Goal: Task Accomplishment & Management: Complete application form

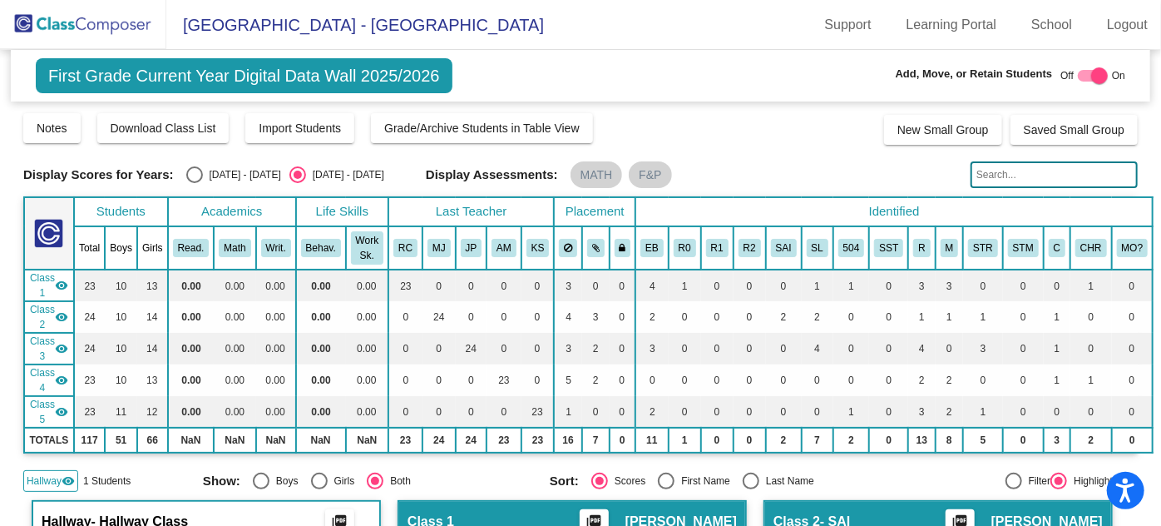
scroll to position [226, 0]
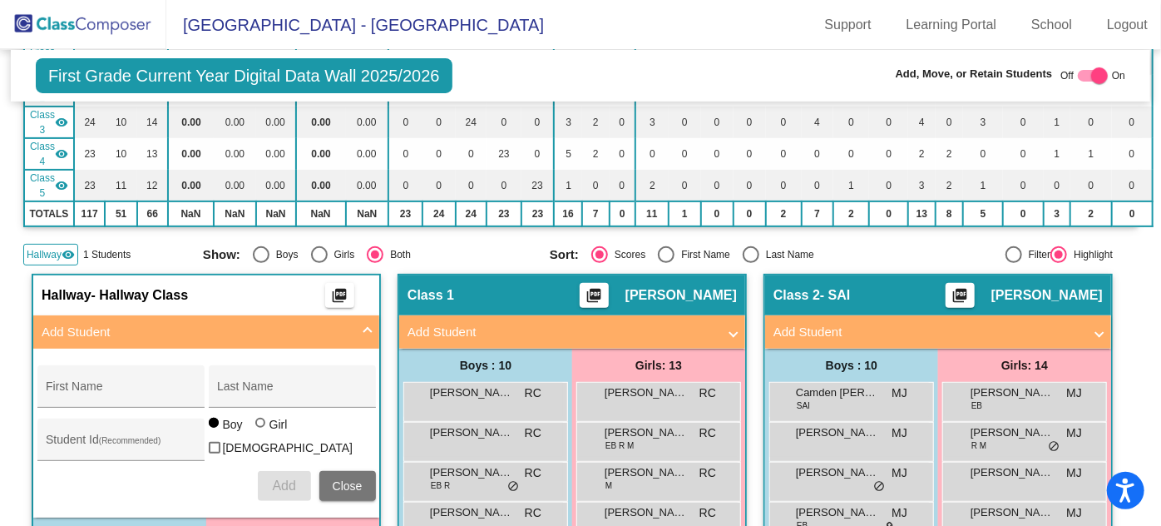
click at [93, 30] on img at bounding box center [83, 24] width 166 height 49
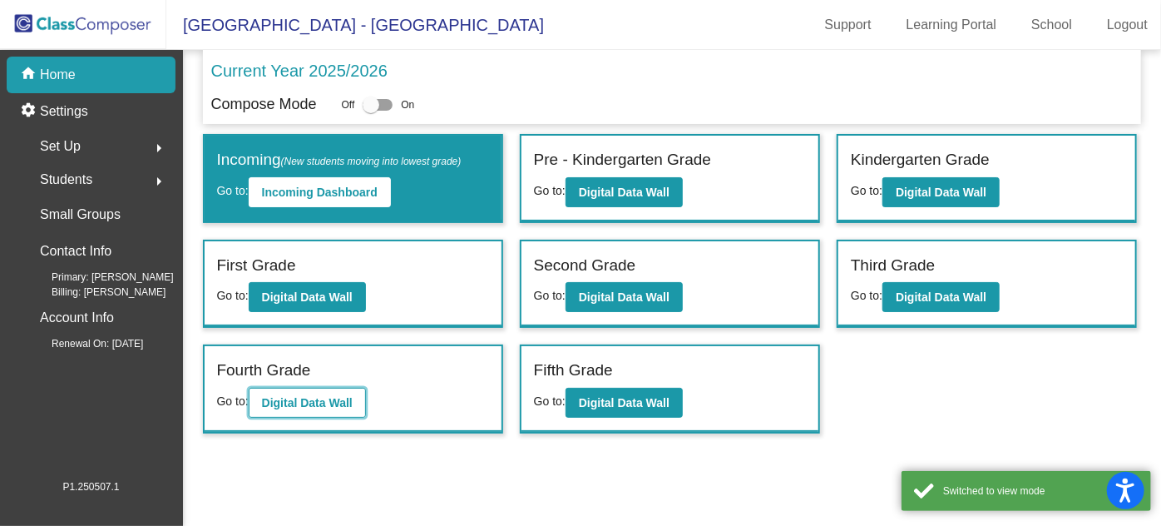
click at [319, 396] on b "Digital Data Wall" at bounding box center [307, 402] width 91 height 13
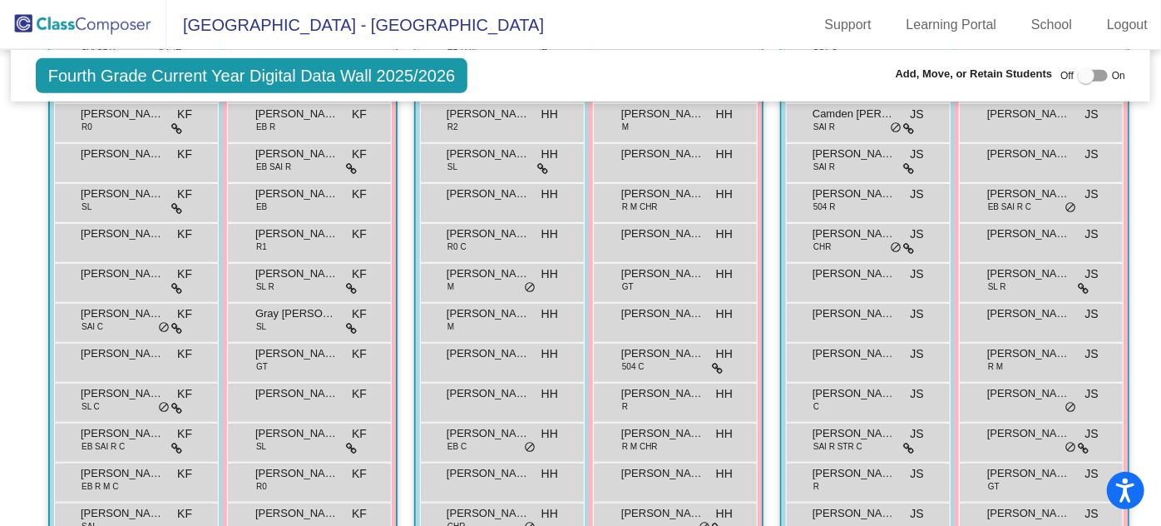
scroll to position [529, 0]
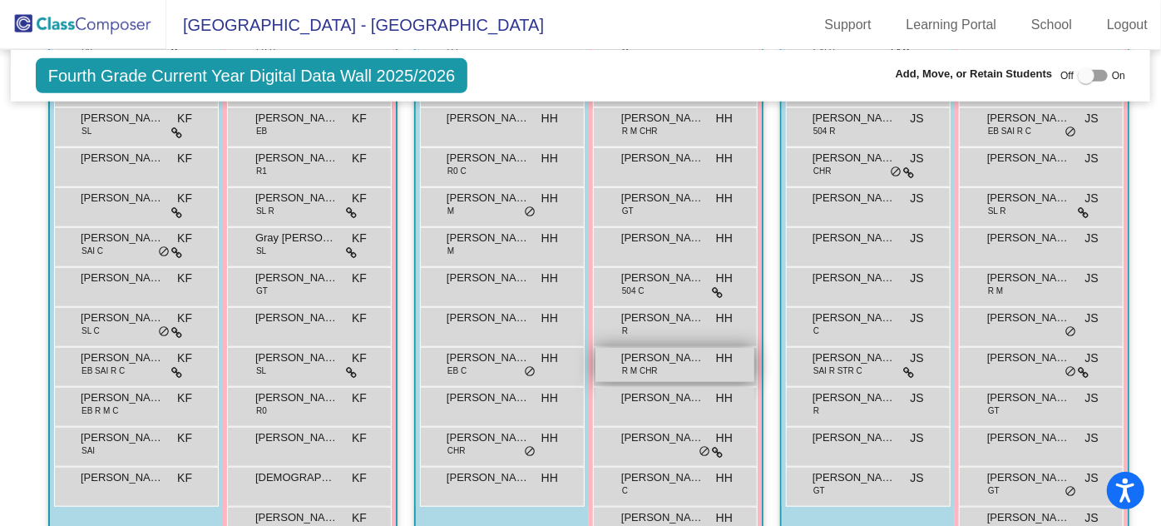
click at [660, 358] on span "[PERSON_NAME]" at bounding box center [662, 357] width 83 height 17
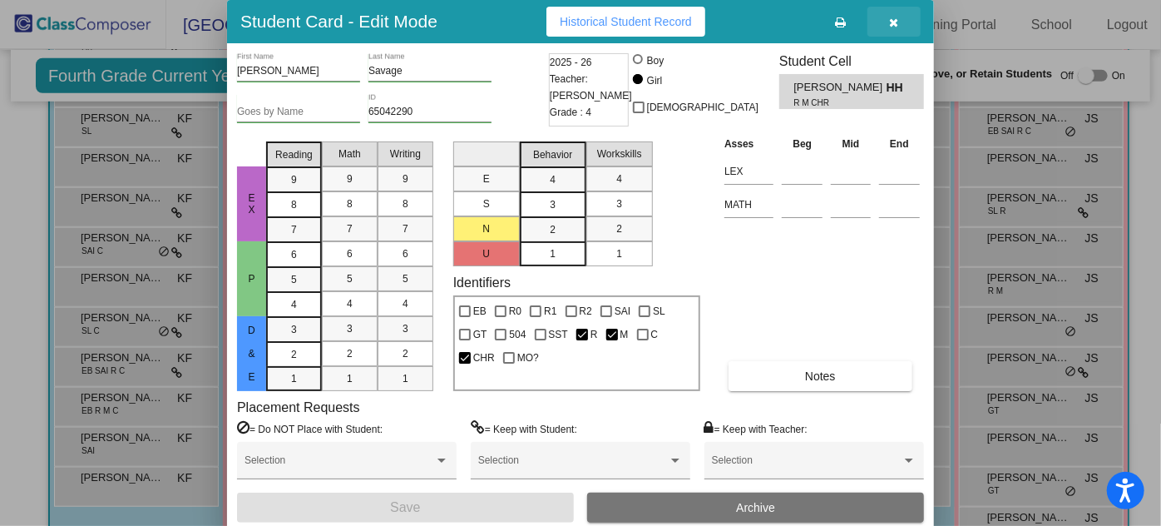
click at [897, 22] on icon "button" at bounding box center [894, 23] width 9 height 12
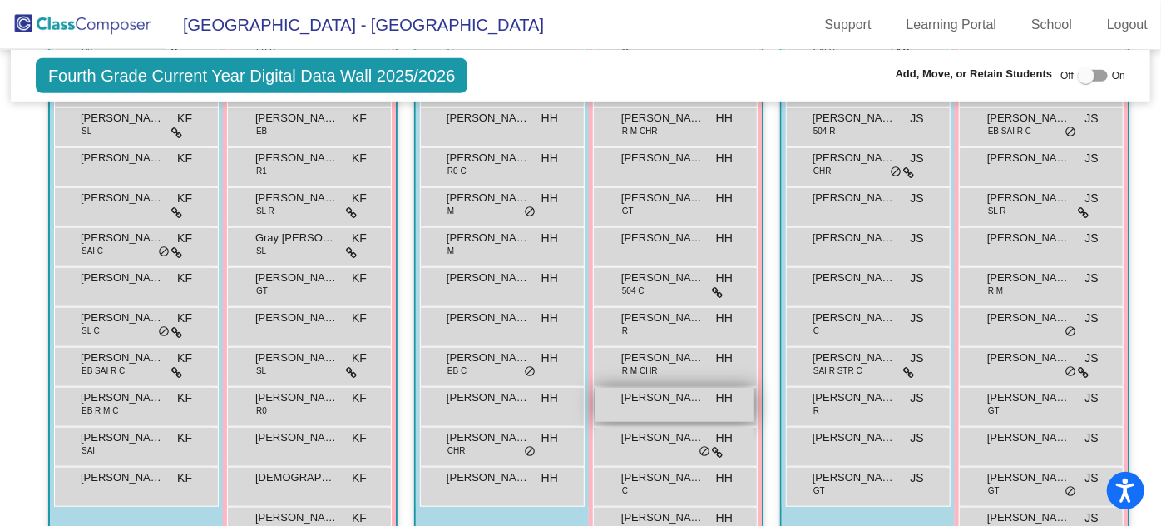
click at [670, 400] on span "[PERSON_NAME]" at bounding box center [662, 397] width 83 height 17
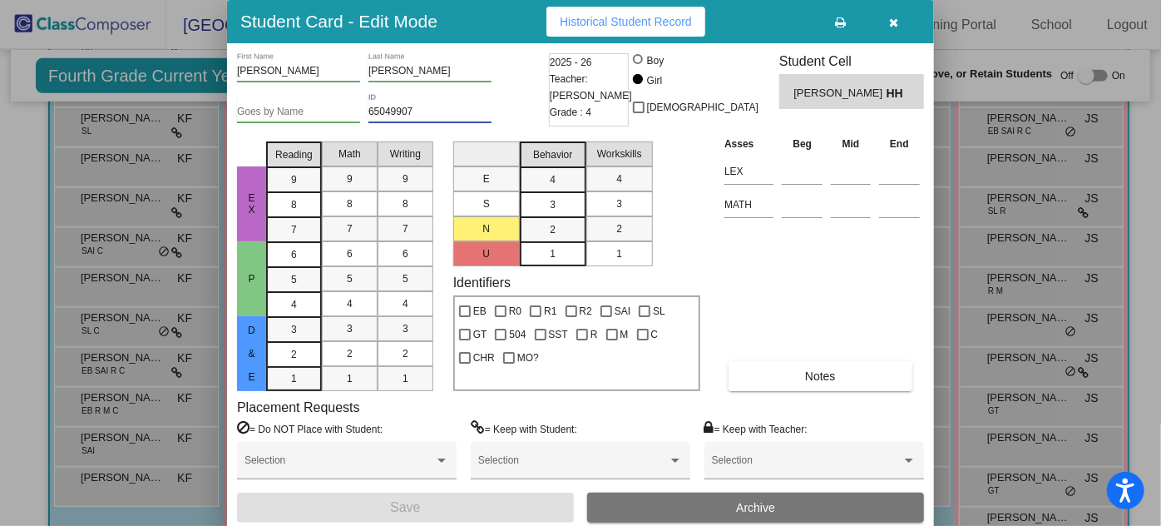
click at [413, 111] on input "65049907" at bounding box center [429, 112] width 123 height 12
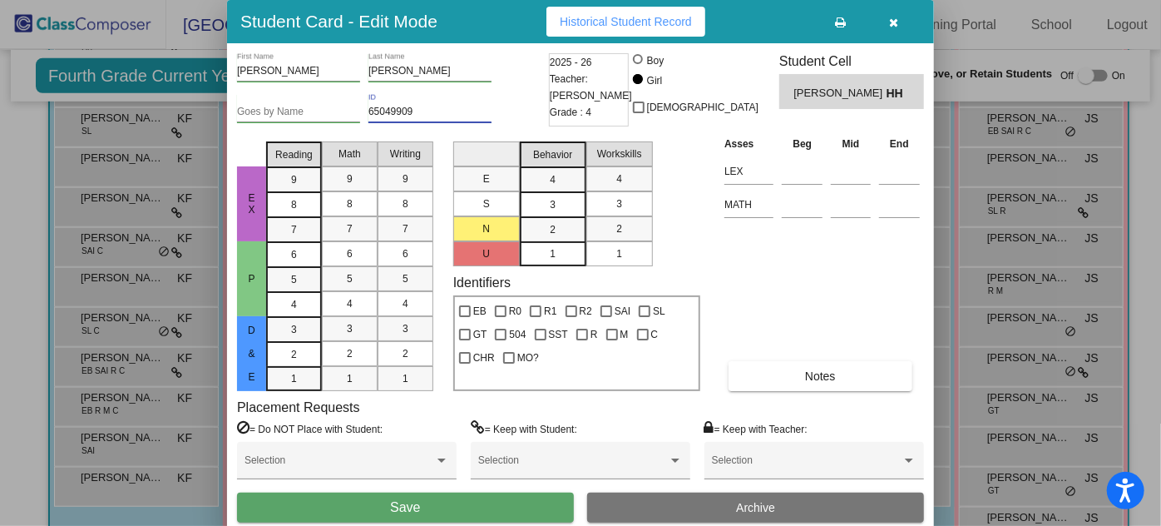
type input "65049909"
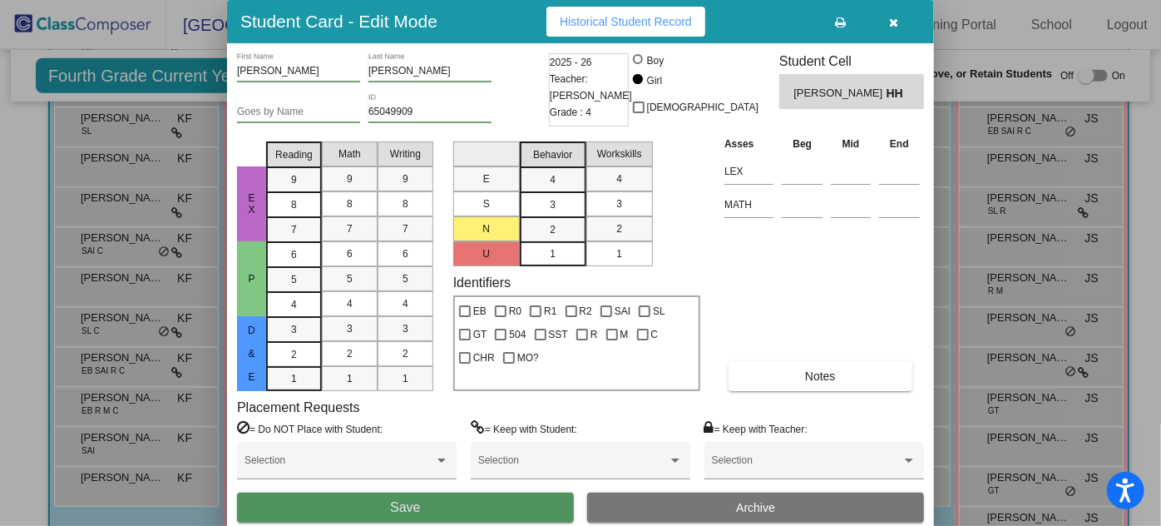
click at [393, 511] on span "Save" at bounding box center [405, 507] width 30 height 14
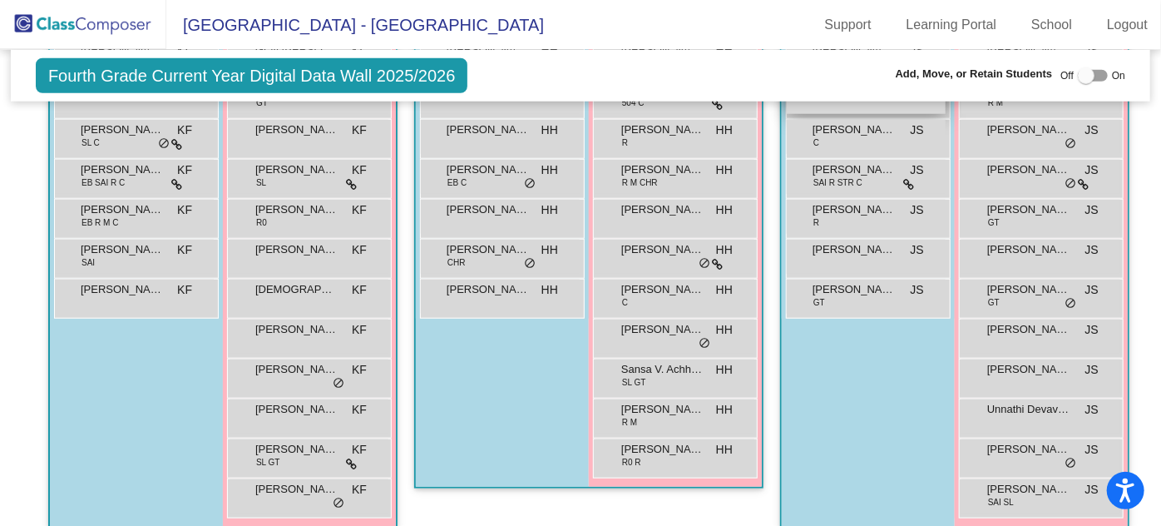
scroll to position [732, 0]
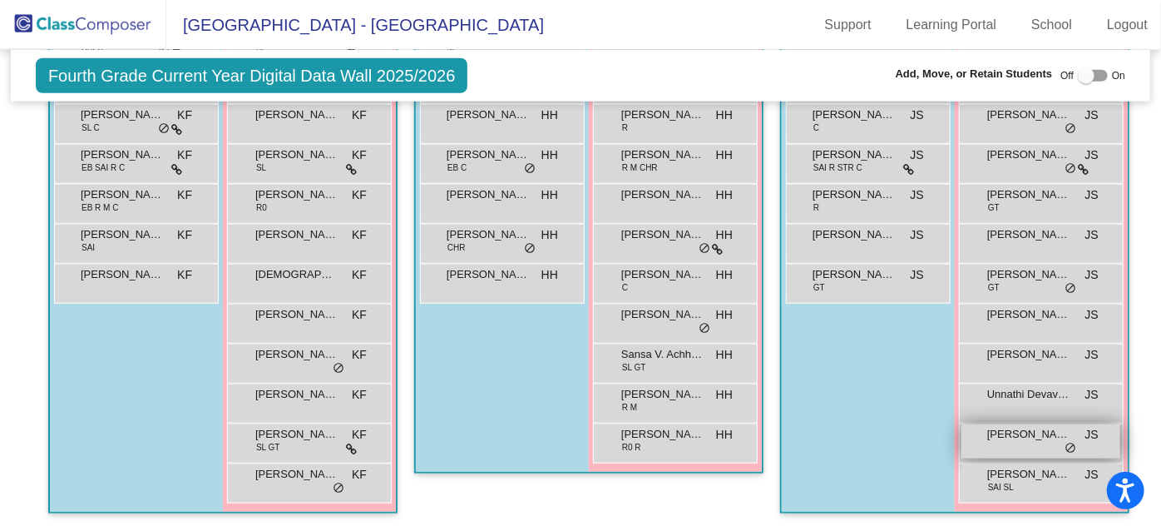
click at [1027, 437] on span "[PERSON_NAME]" at bounding box center [1028, 434] width 83 height 17
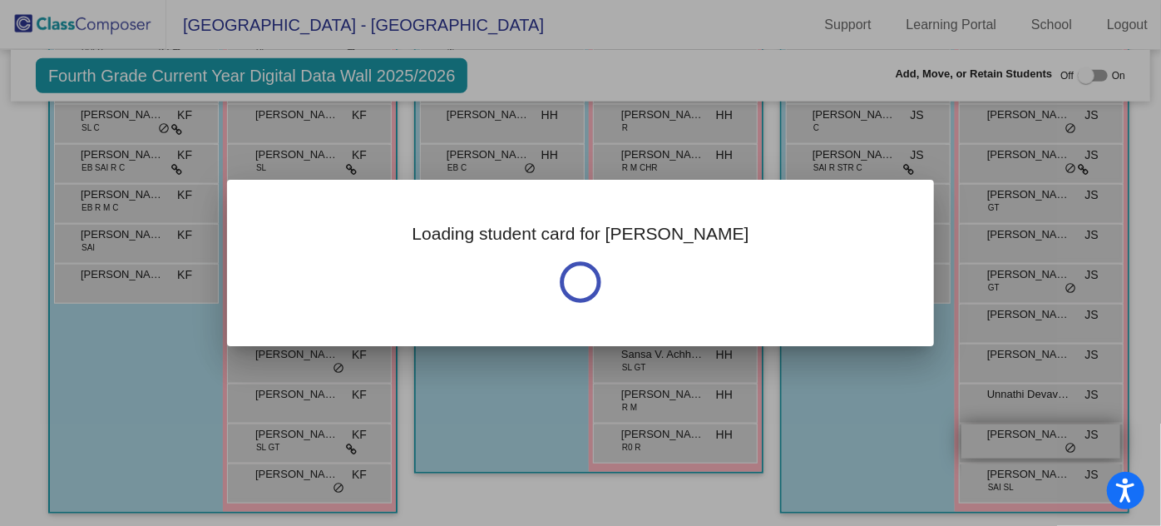
click at [1027, 437] on div at bounding box center [580, 263] width 1161 height 526
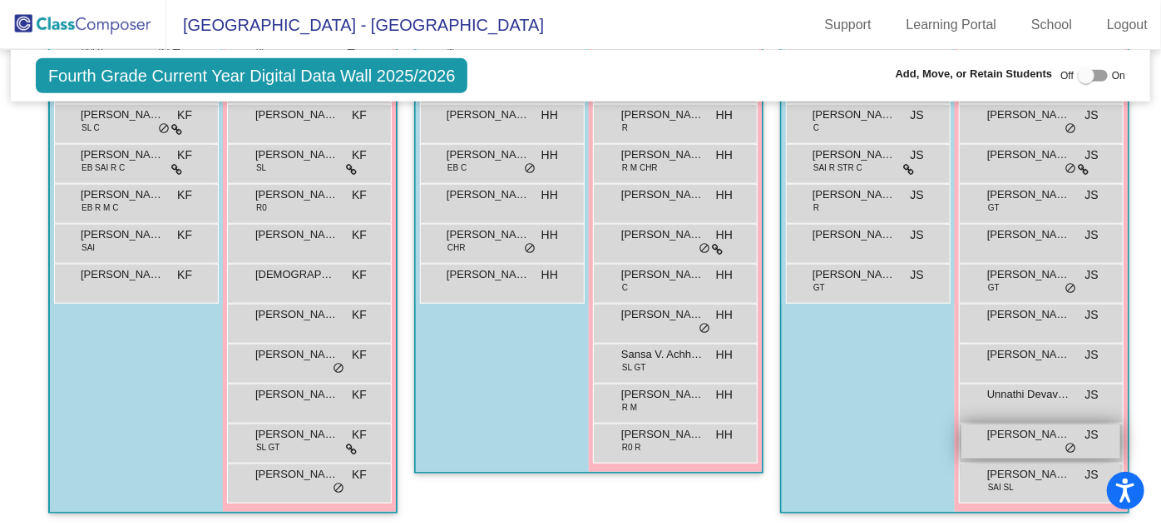
click at [1029, 436] on span "[PERSON_NAME]" at bounding box center [1028, 434] width 83 height 17
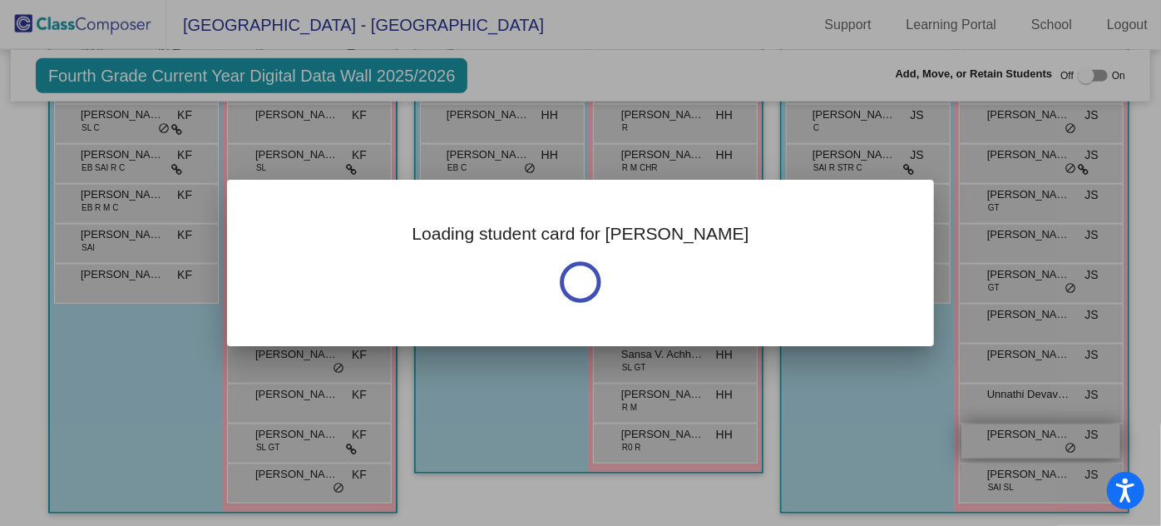
click at [1029, 436] on div at bounding box center [580, 263] width 1161 height 526
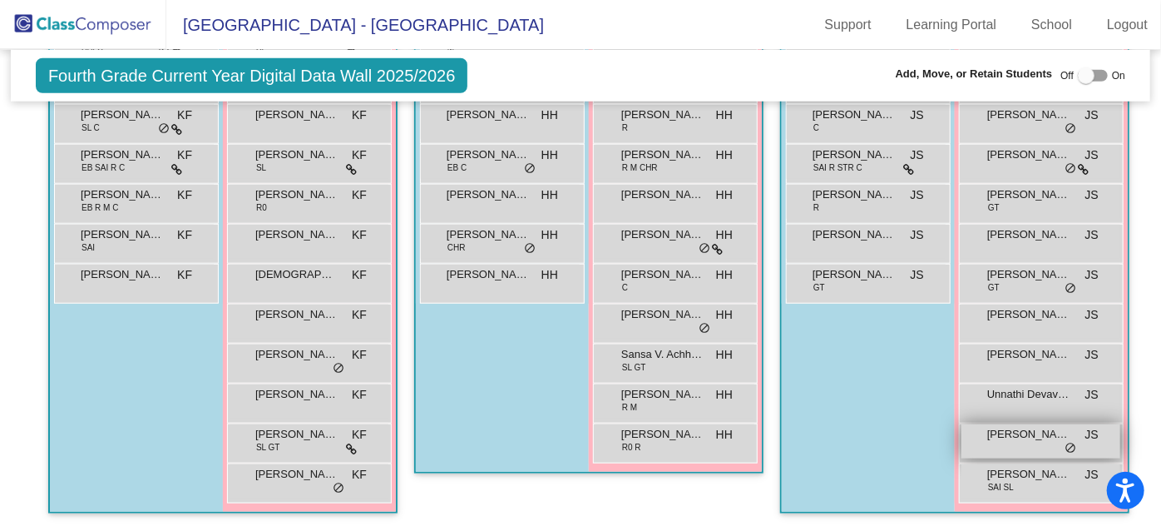
click at [1029, 436] on span "[PERSON_NAME]" at bounding box center [1028, 434] width 83 height 17
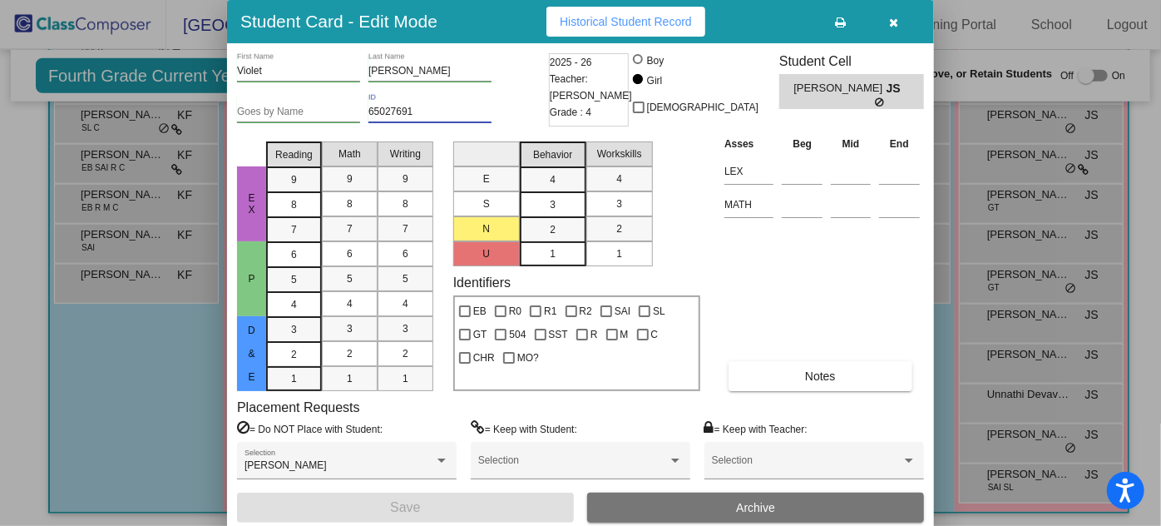
drag, startPoint x: 418, startPoint y: 108, endPoint x: 408, endPoint y: 109, distance: 9.2
click at [408, 109] on input "65027691" at bounding box center [429, 112] width 123 height 12
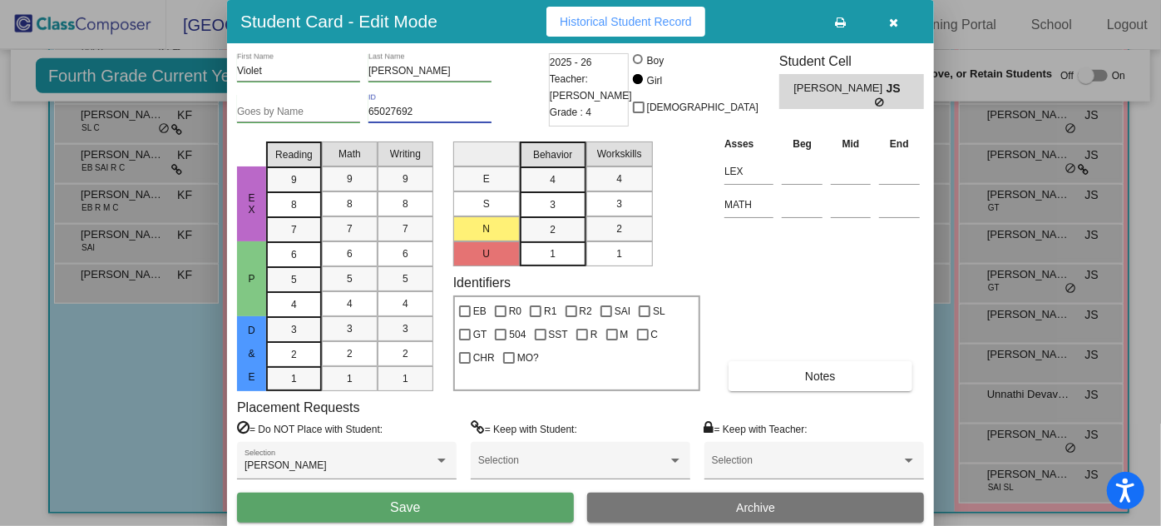
type input "65027692"
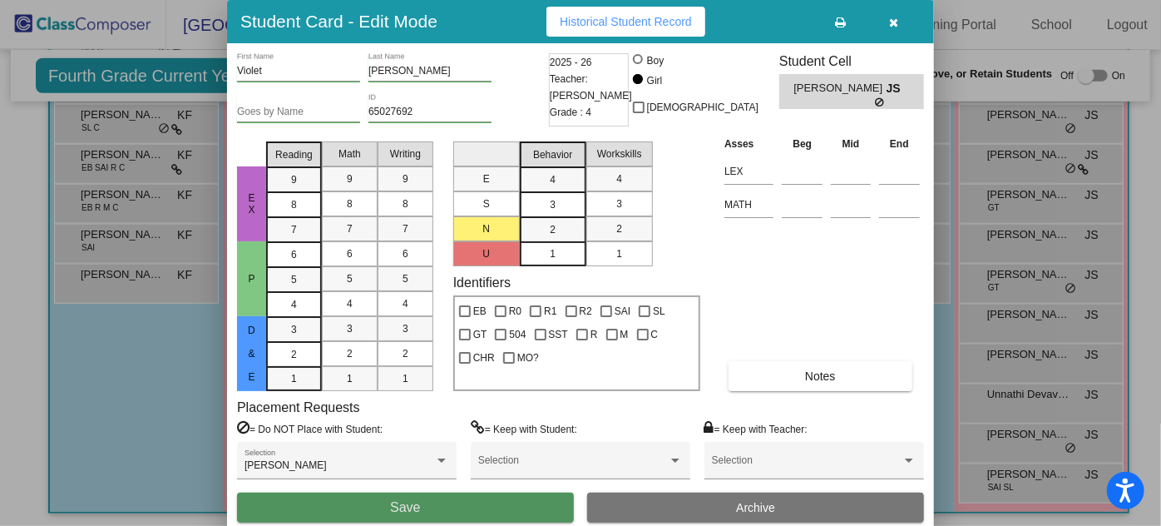
click at [430, 504] on button "Save" at bounding box center [405, 507] width 337 height 30
